Goal: Use online tool/utility: Utilize a website feature to perform a specific function

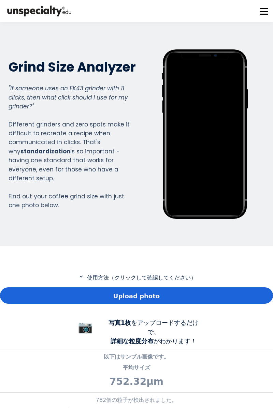
scroll to position [504, 269]
click at [175, 295] on div "Upload photo" at bounding box center [136, 295] width 273 height 16
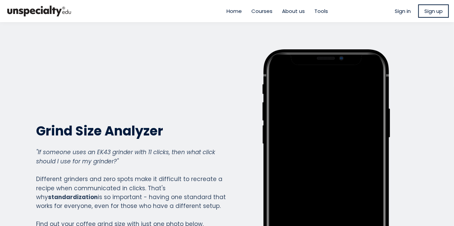
scroll to position [625, 273]
click at [272, 202] on div "Write your awesome label here." at bounding box center [326, 175] width 190 height 253
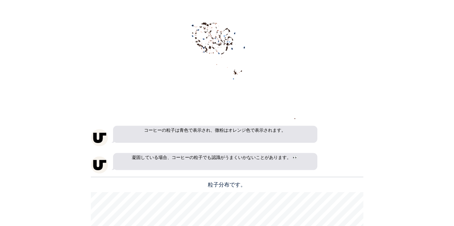
scroll to position [403, 0]
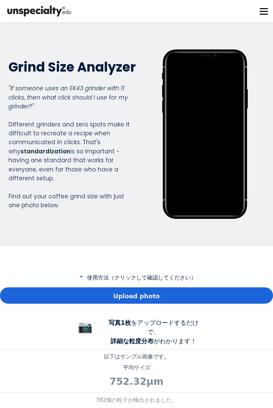
click at [166, 290] on div "Upload photo" at bounding box center [136, 295] width 273 height 16
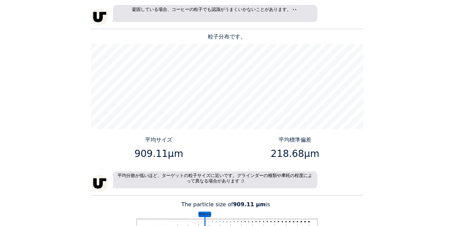
scroll to position [643, 0]
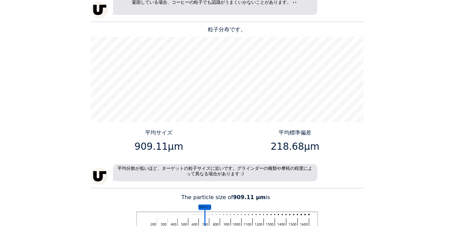
click at [272, 161] on div "Home Courses About us Tools Sign in" at bounding box center [227, 113] width 454 height 226
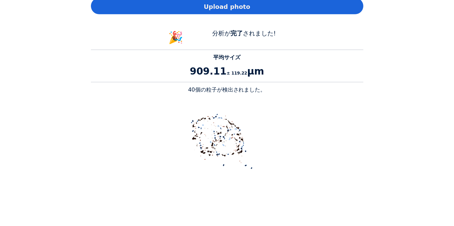
scroll to position [351, 0]
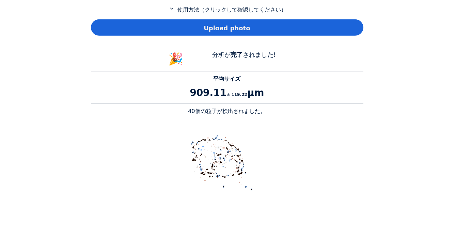
click at [272, 28] on div "Upload photo" at bounding box center [227, 27] width 273 height 16
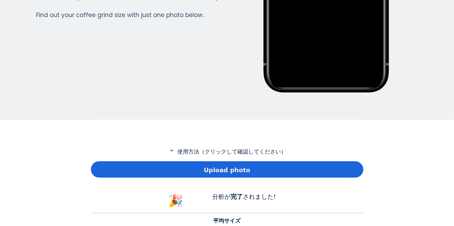
scroll to position [208, 0]
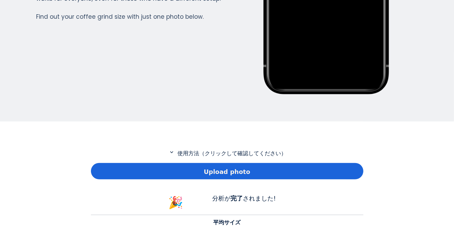
click at [272, 172] on div "Upload photo" at bounding box center [227, 171] width 273 height 16
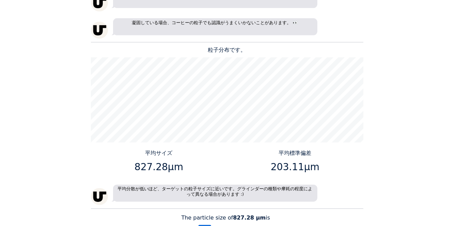
scroll to position [623, 0]
